Goal: Information Seeking & Learning: Learn about a topic

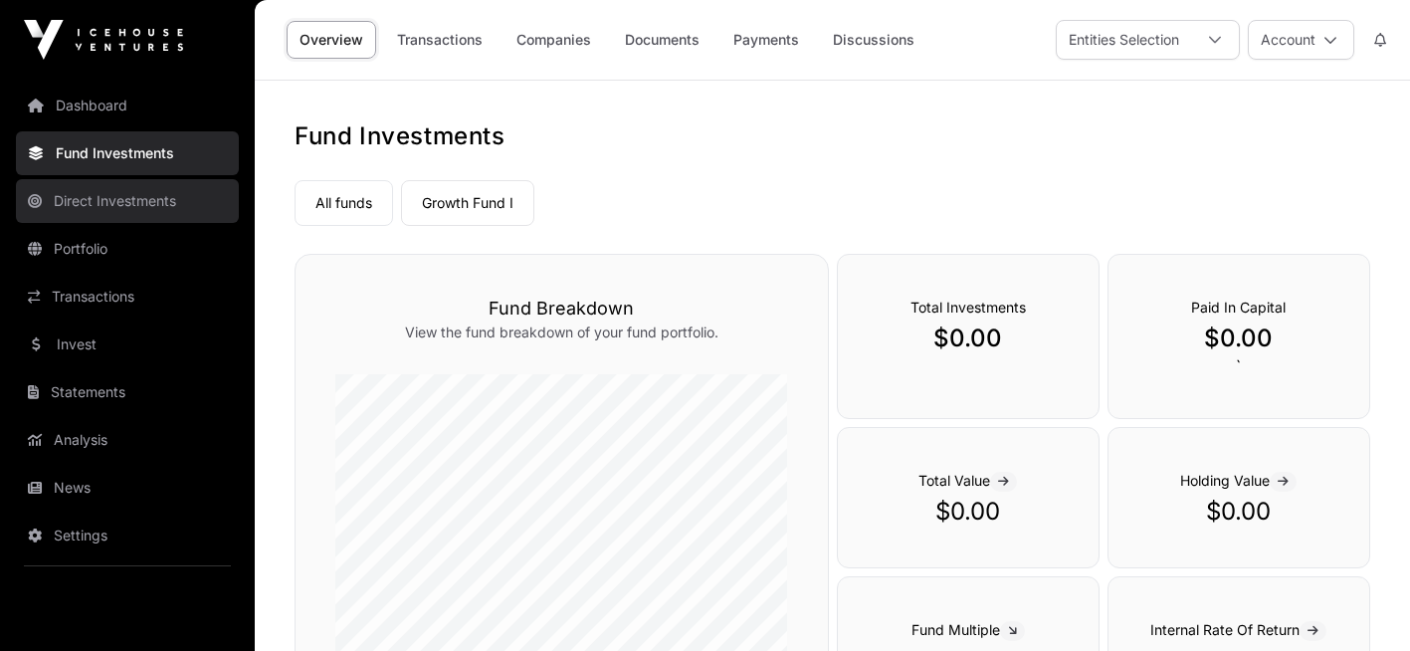
click at [156, 196] on link "Direct Investments" at bounding box center [127, 201] width 223 height 44
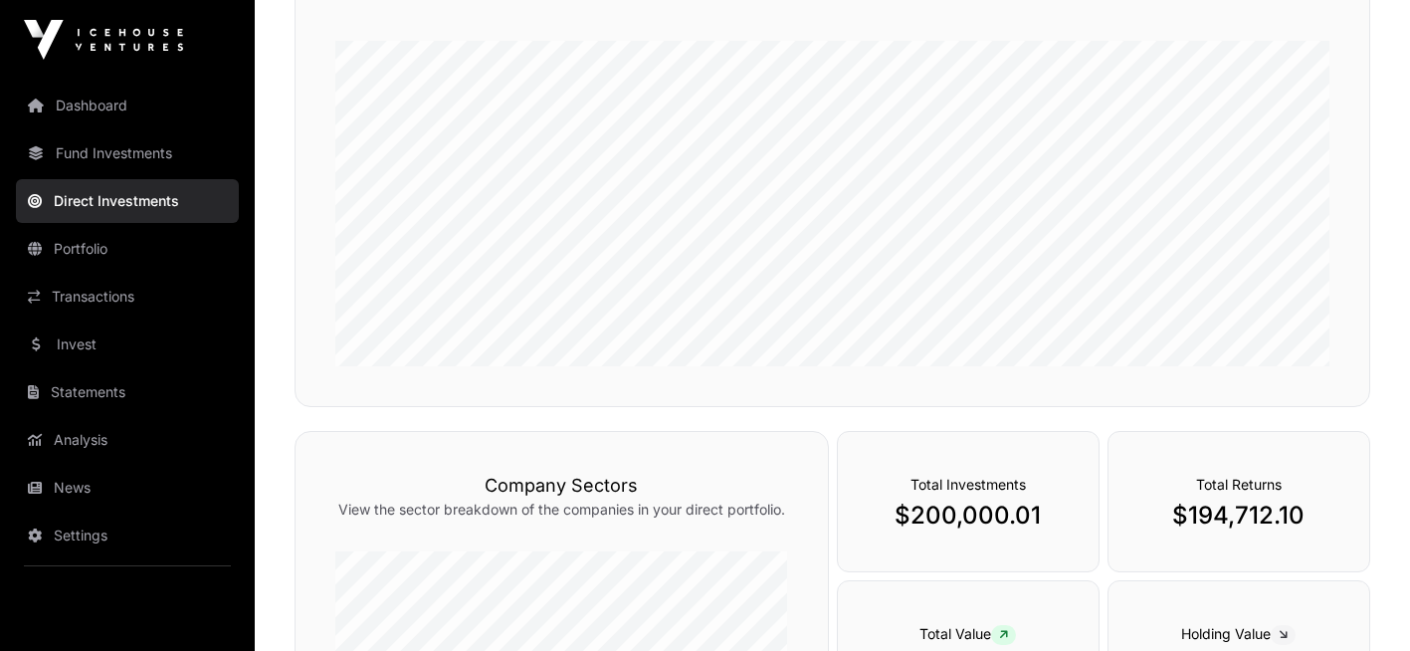
scroll to position [299, 0]
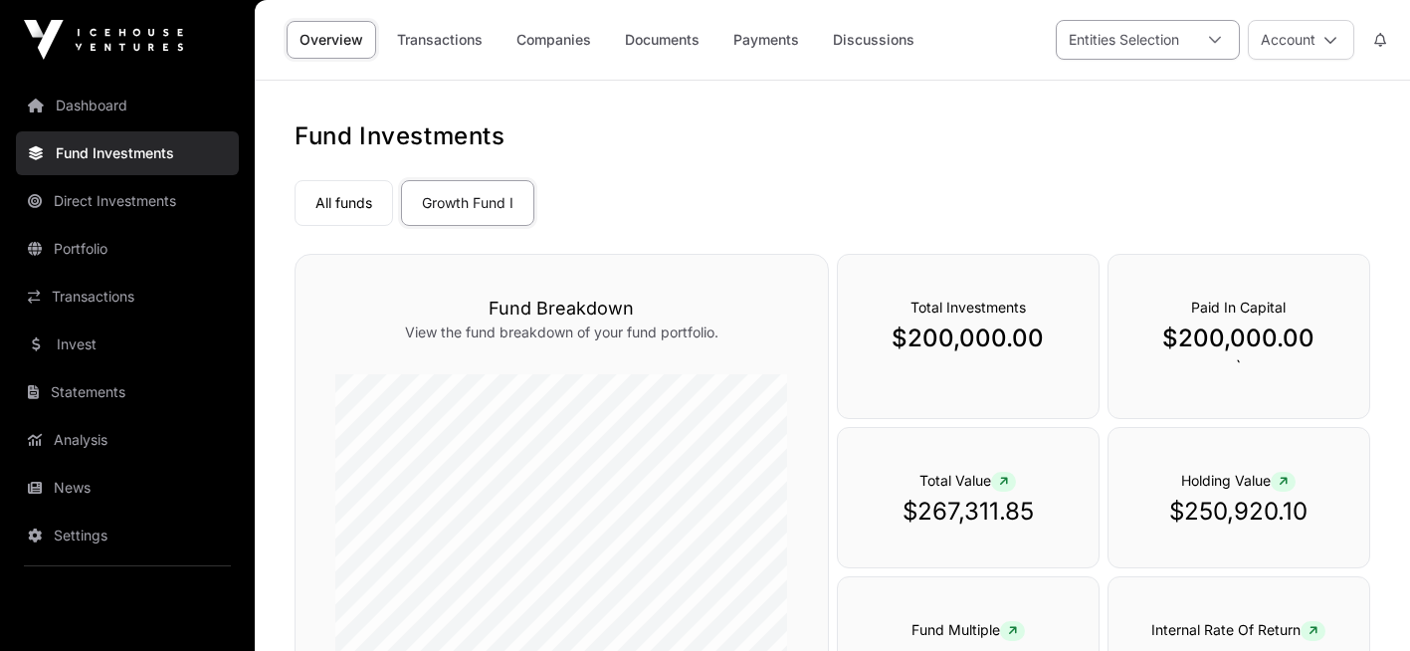
click at [1212, 38] on icon at bounding box center [1215, 40] width 14 height 14
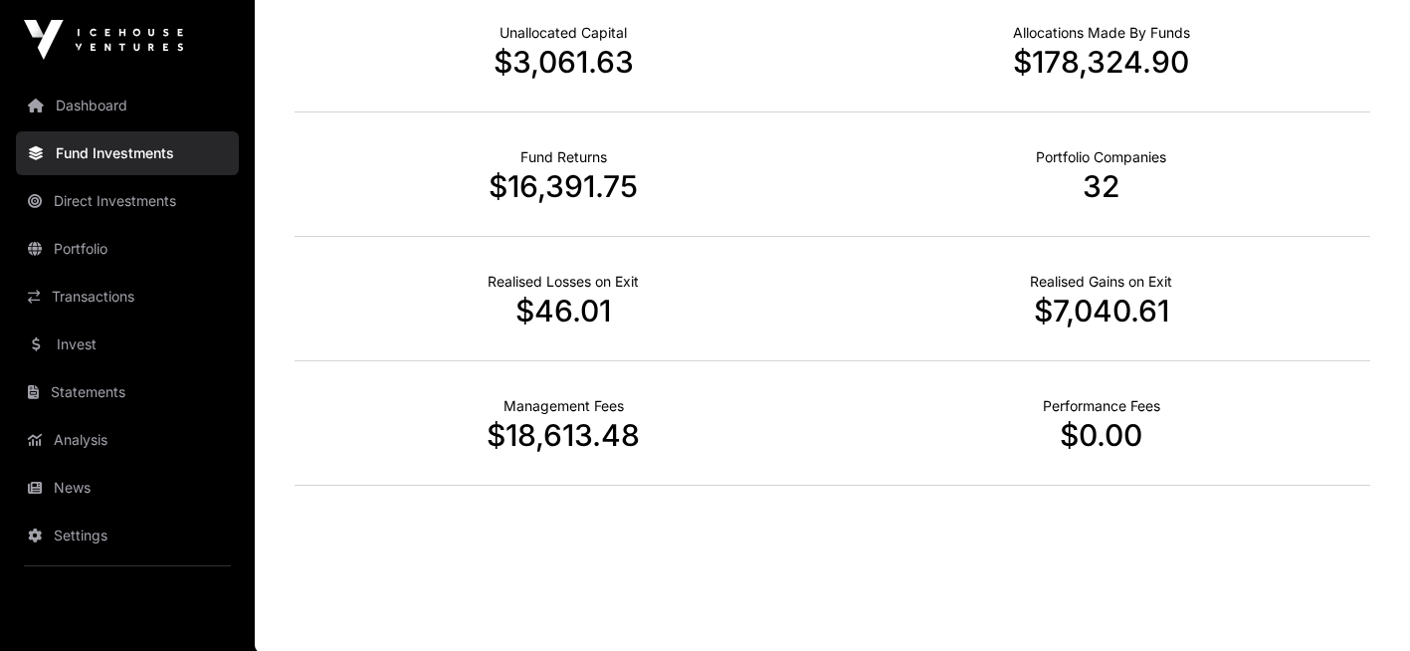
scroll to position [775, 0]
